Goal: Find specific page/section: Find specific page/section

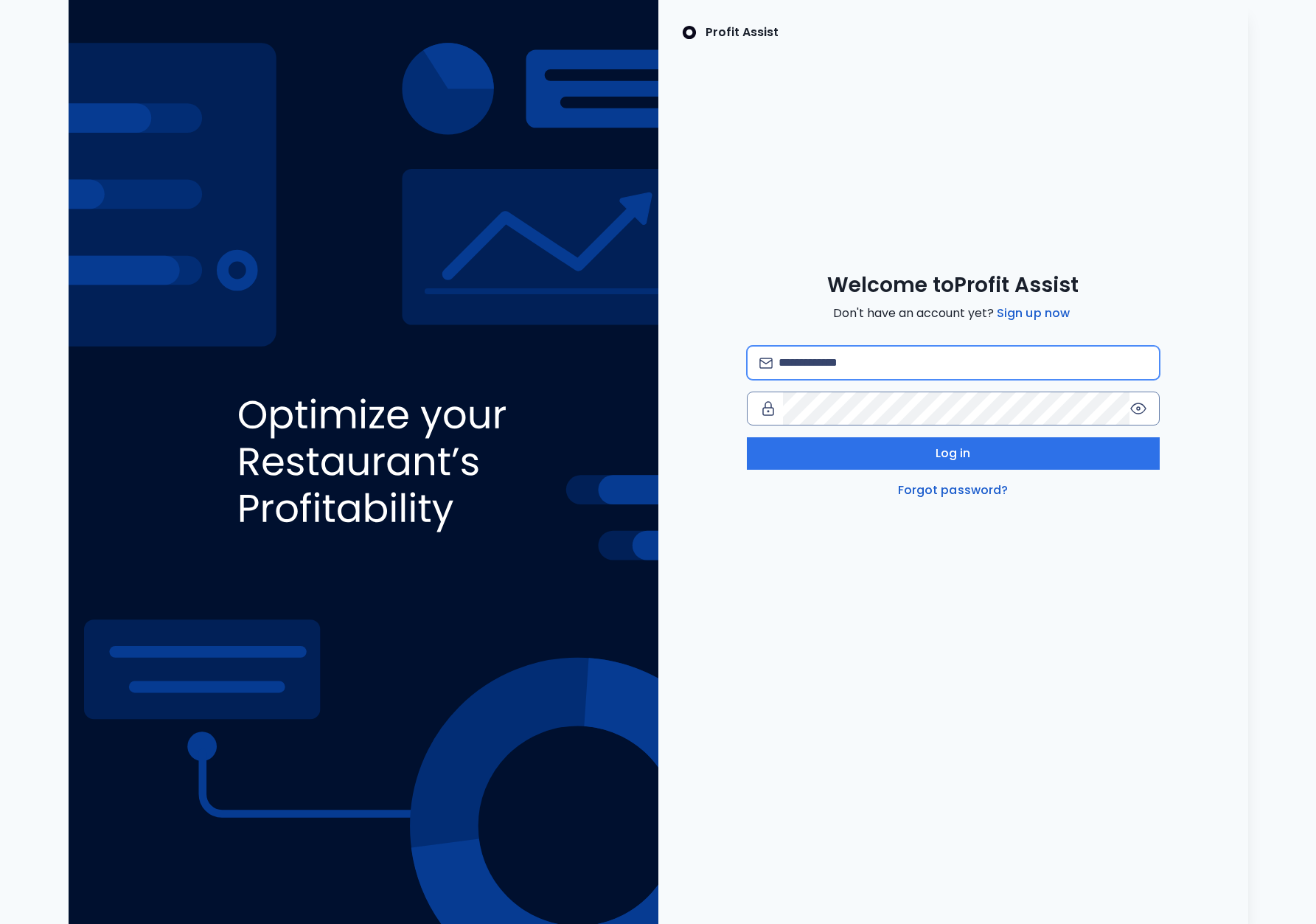
click at [880, 365] on input "email" at bounding box center [962, 362] width 368 height 32
type input "**********"
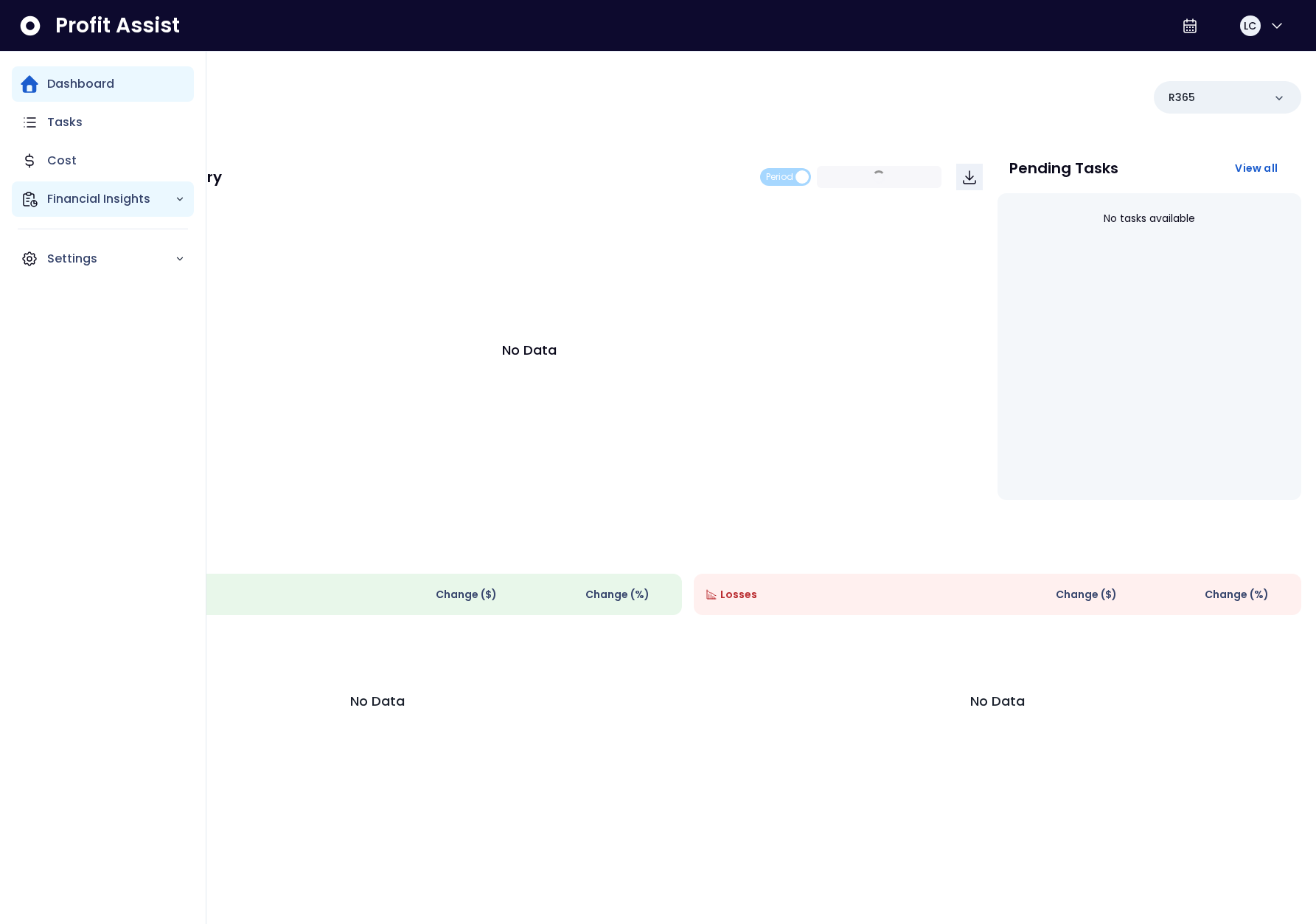
click at [45, 205] on div "Financial Insights" at bounding box center [103, 199] width 182 height 35
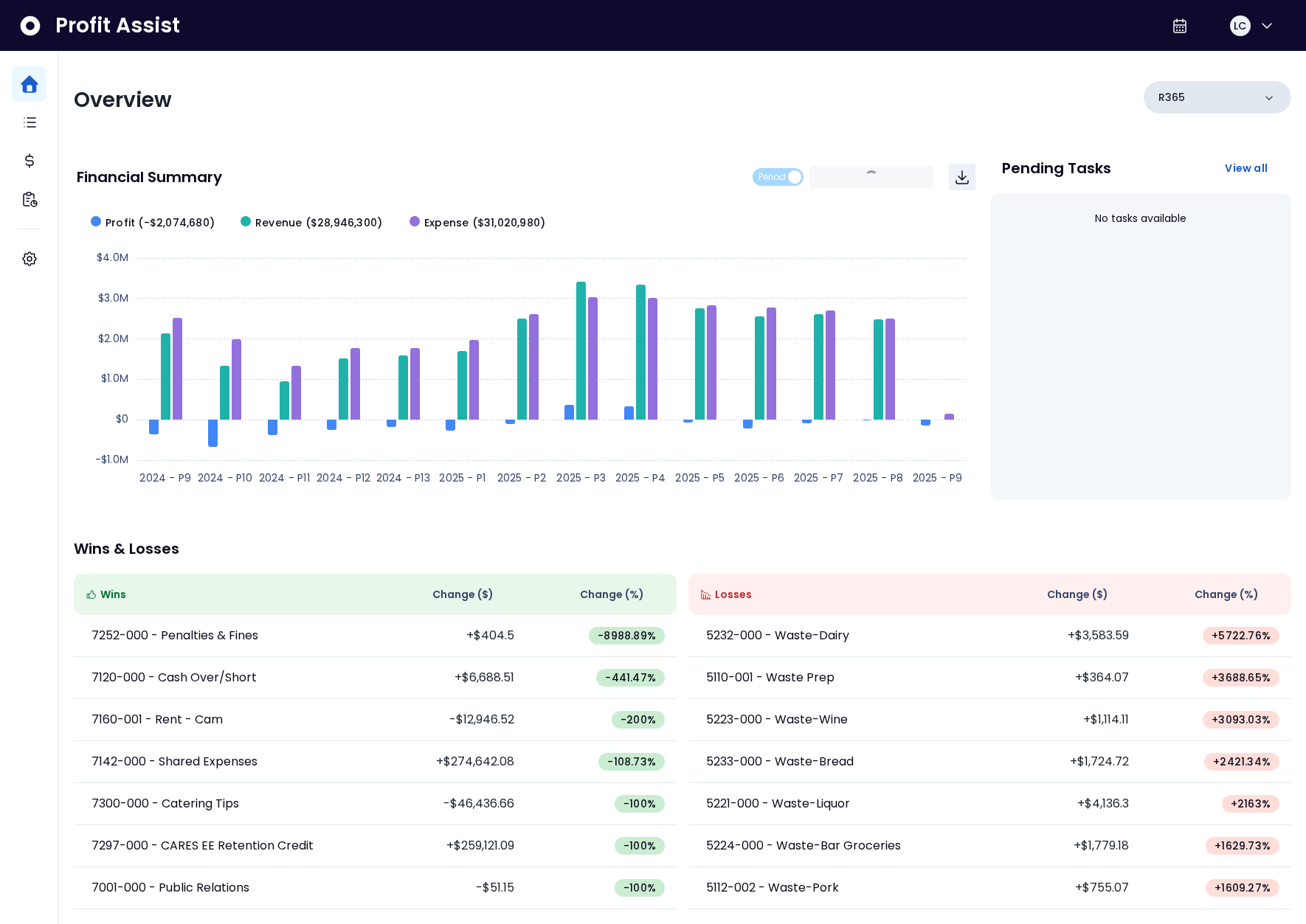
click at [1187, 102] on div "R365" at bounding box center [1216, 97] width 147 height 32
click at [1231, 100] on div "R365" at bounding box center [1216, 97] width 147 height 32
click at [1216, 311] on div "No tasks available" at bounding box center [1141, 346] width 302 height 306
click at [1217, 103] on div "R365" at bounding box center [1216, 97] width 147 height 32
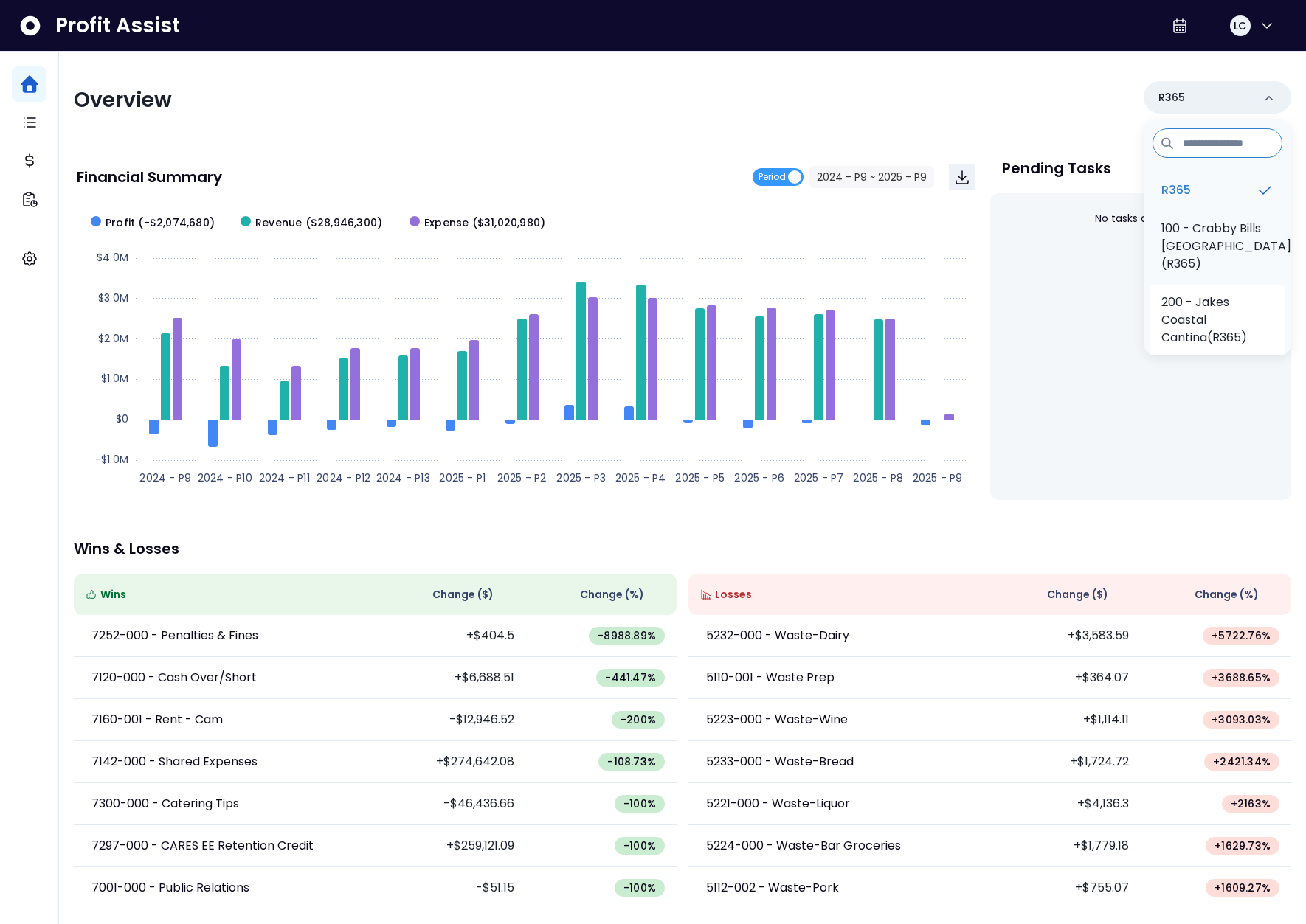
click at [1209, 306] on p "200 - Jakes Coastal Cantina(R365)" at bounding box center [1216, 319] width 112 height 53
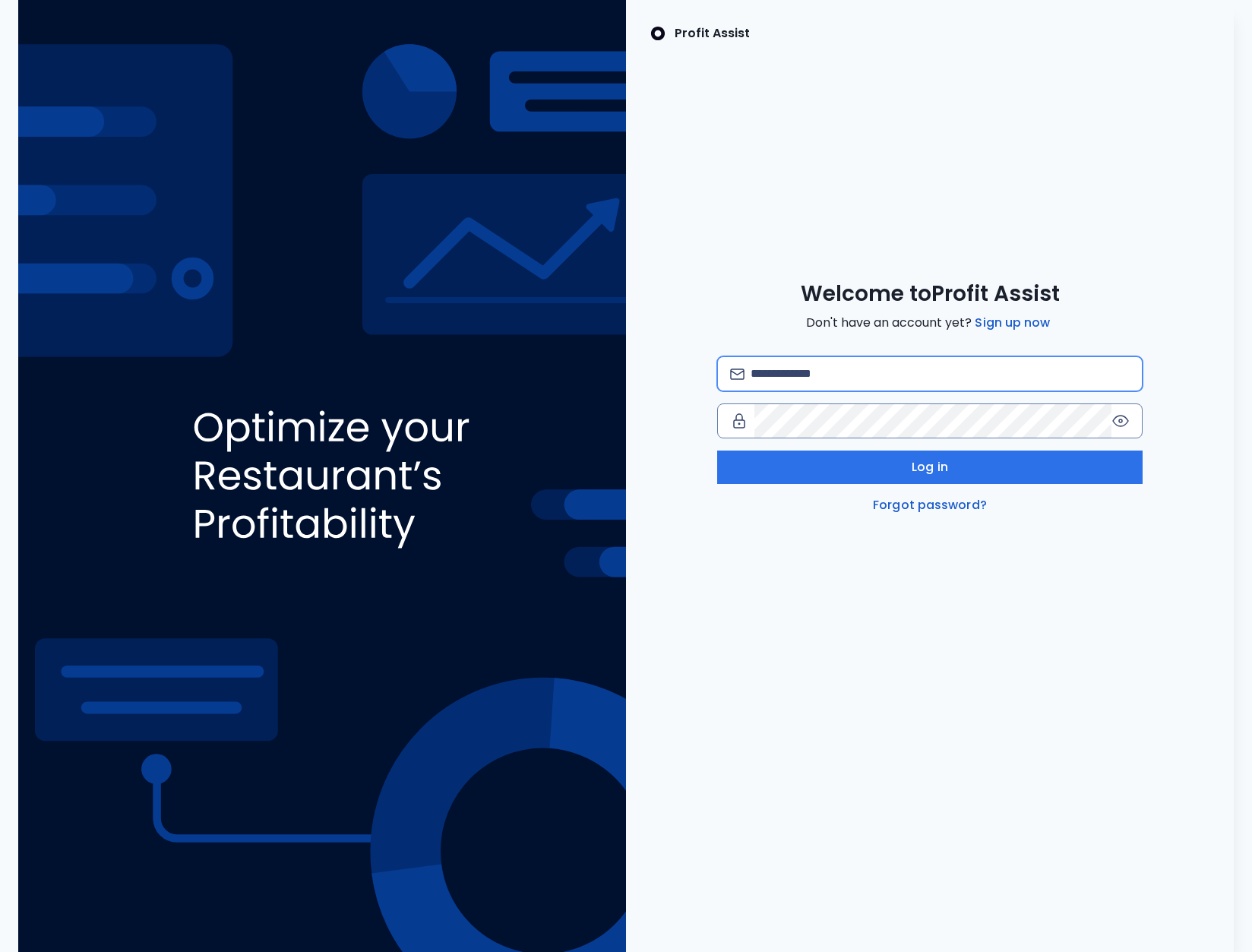
click at [819, 367] on input "email" at bounding box center [940, 373] width 379 height 33
type input "**********"
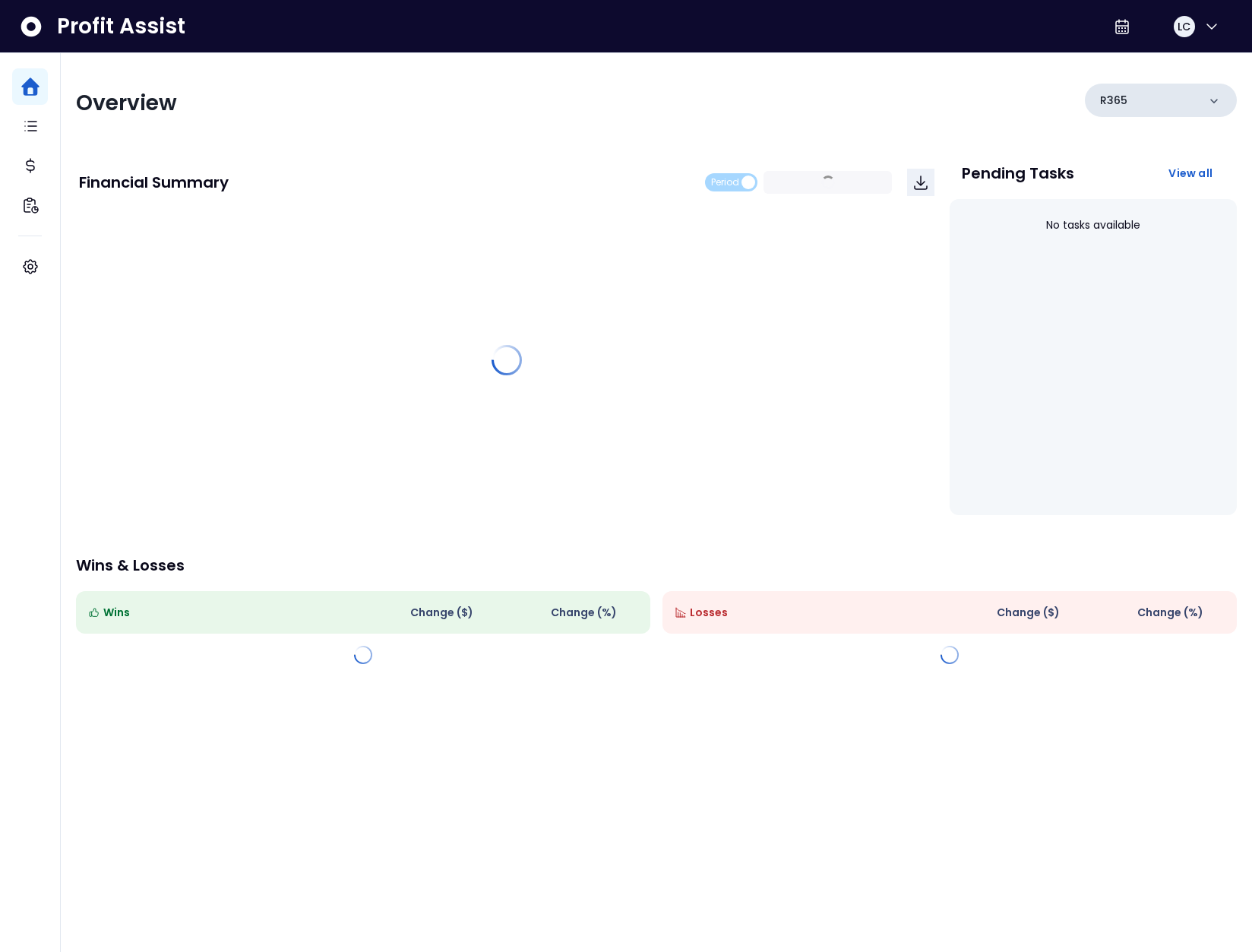
click at [1170, 100] on div "R365" at bounding box center [1160, 100] width 152 height 33
click at [1125, 16] on div "LC" at bounding box center [1171, 27] width 125 height 36
click at [1127, 106] on div "R365" at bounding box center [1160, 100] width 152 height 33
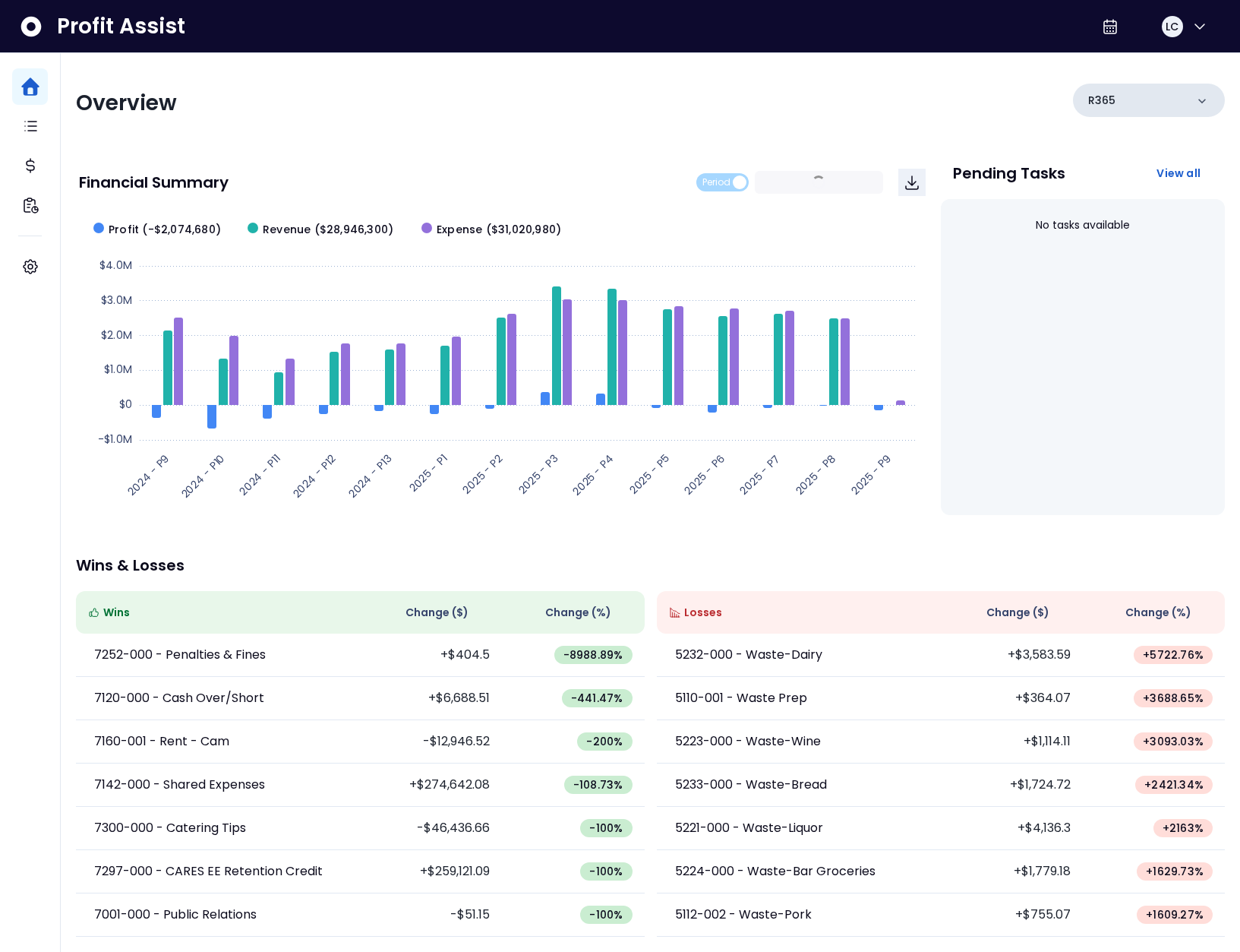
click at [1145, 106] on div "R365" at bounding box center [1148, 100] width 152 height 33
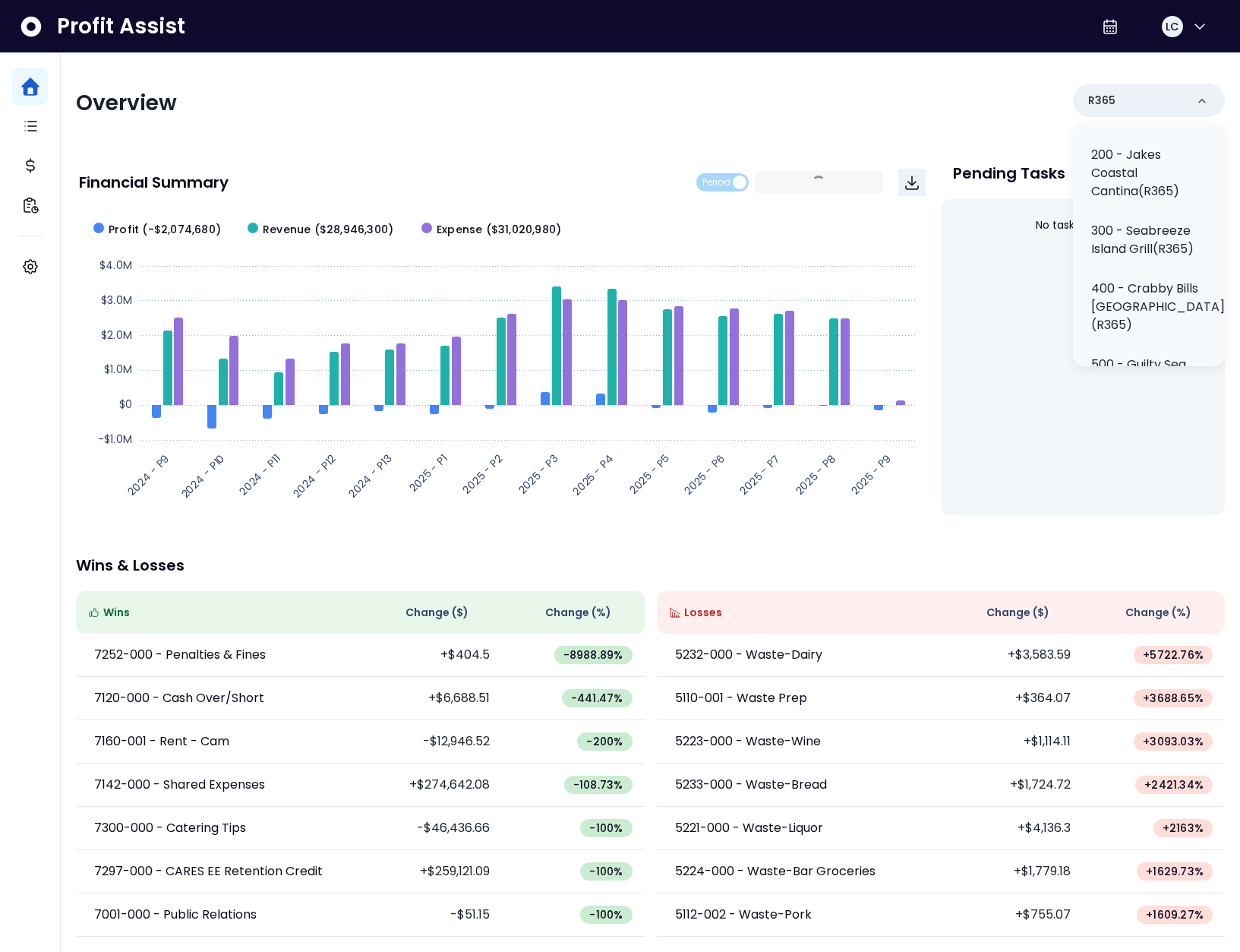
scroll to position [180, 0]
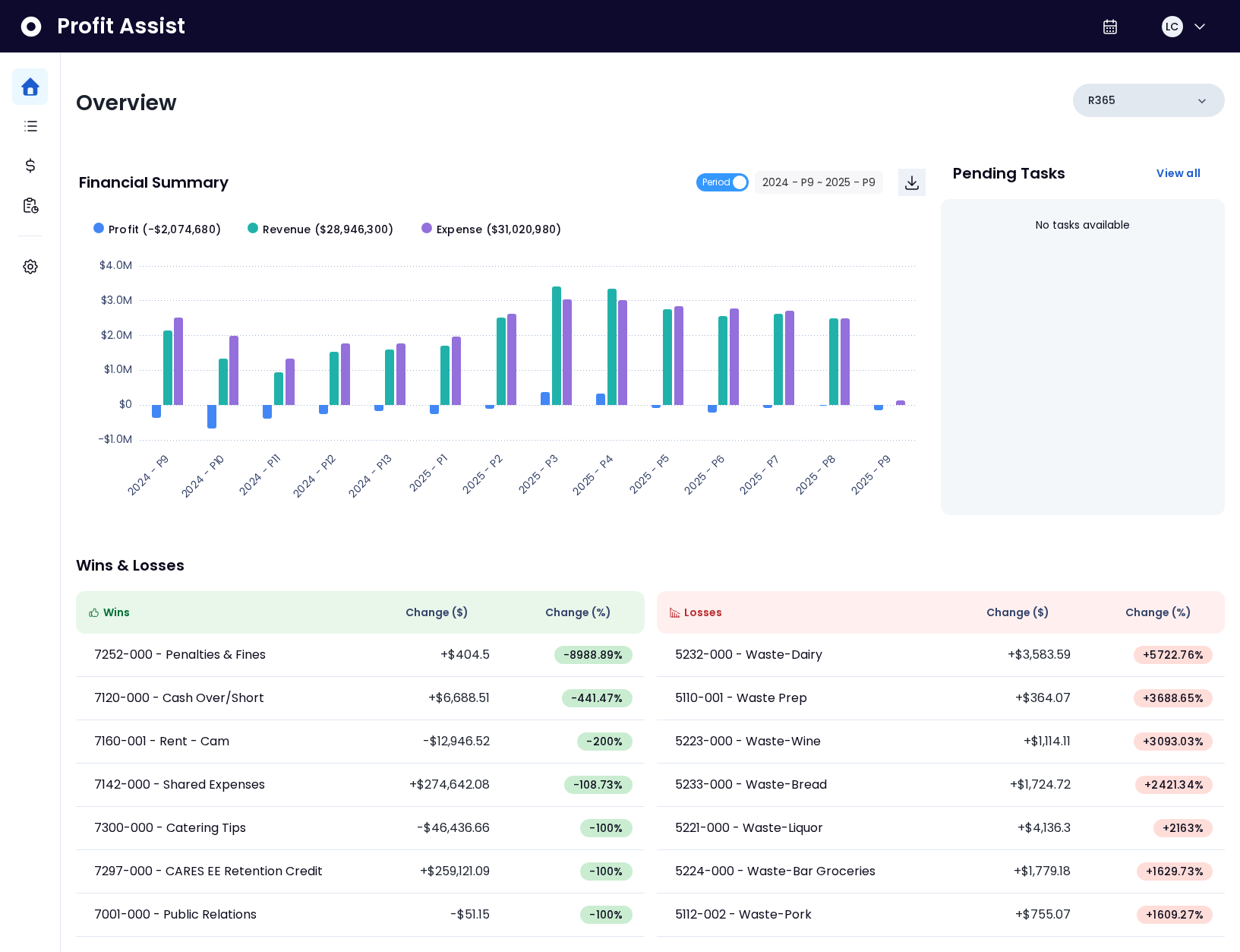
click at [1140, 103] on div "R365" at bounding box center [1148, 100] width 152 height 33
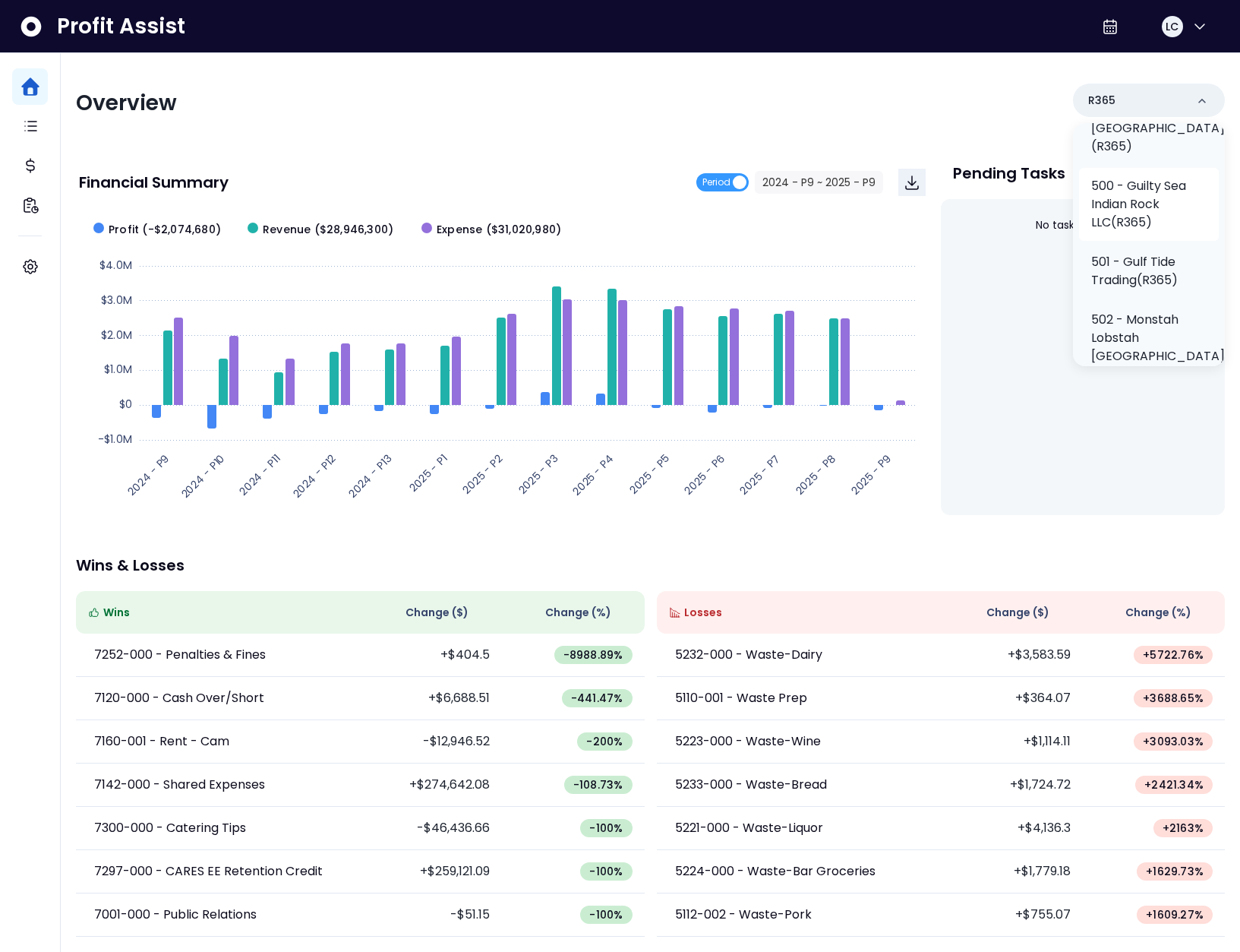
scroll to position [0, 0]
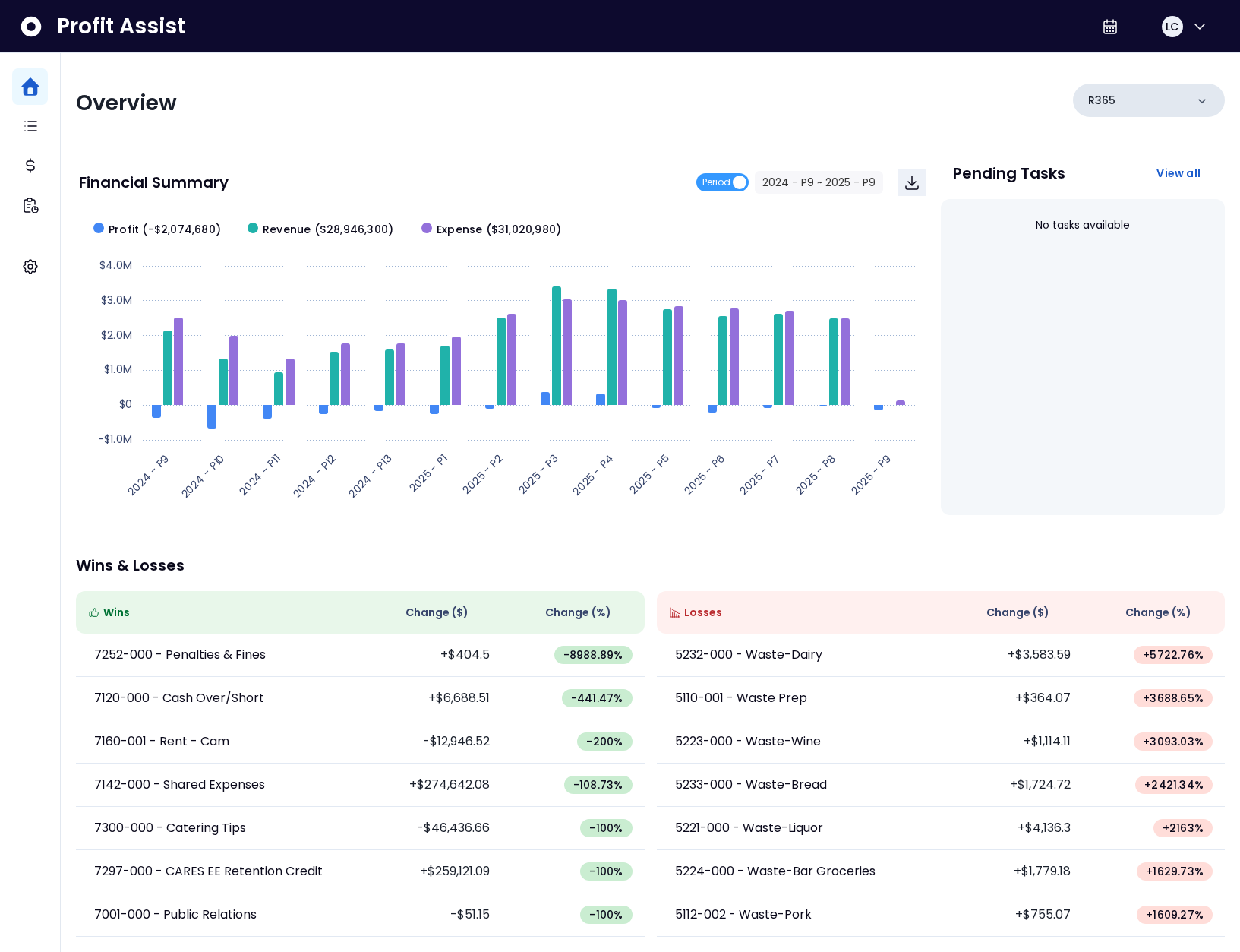
click at [1148, 105] on div "R365" at bounding box center [1148, 100] width 152 height 33
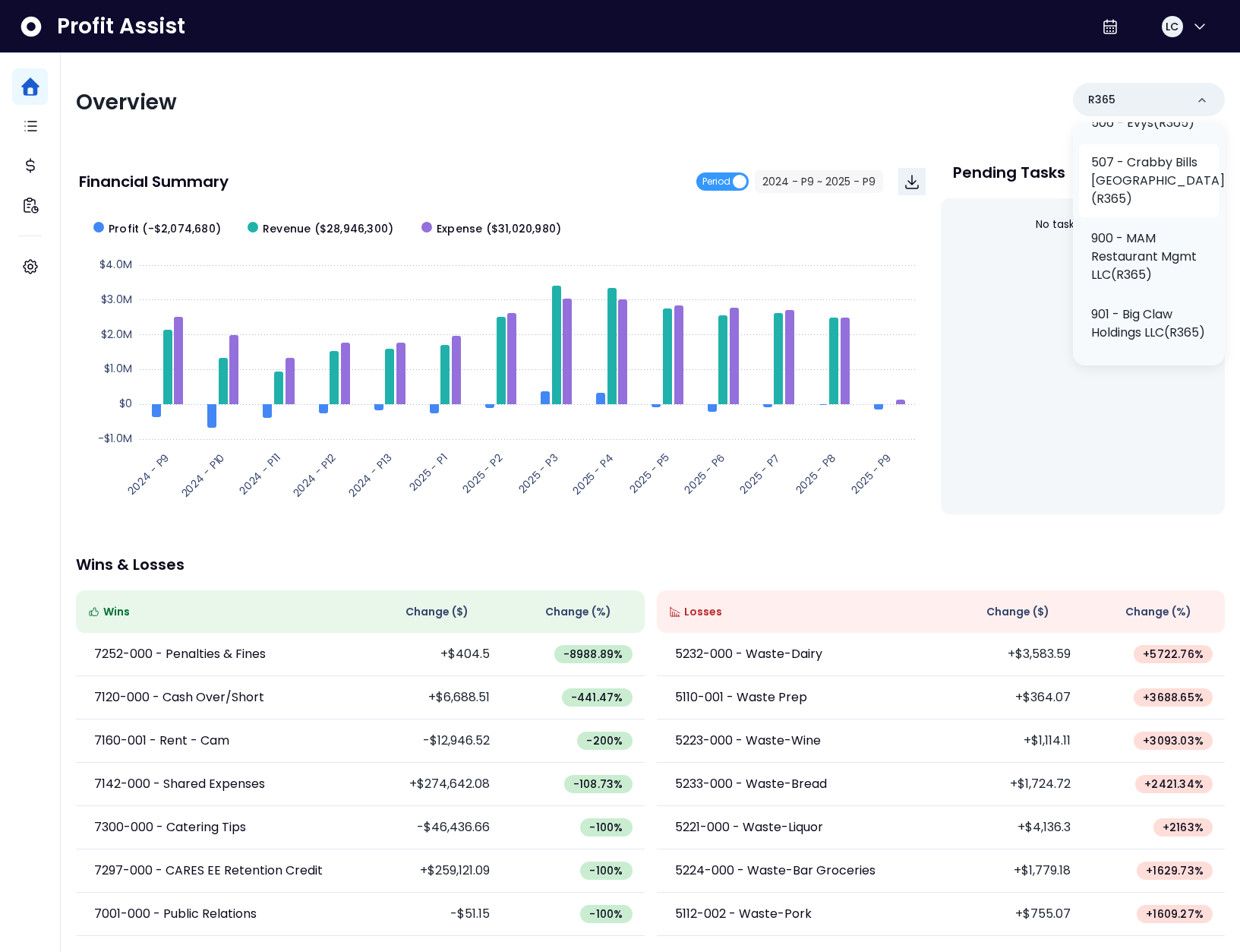
scroll to position [836, 0]
